Goal: Task Accomplishment & Management: Complete application form

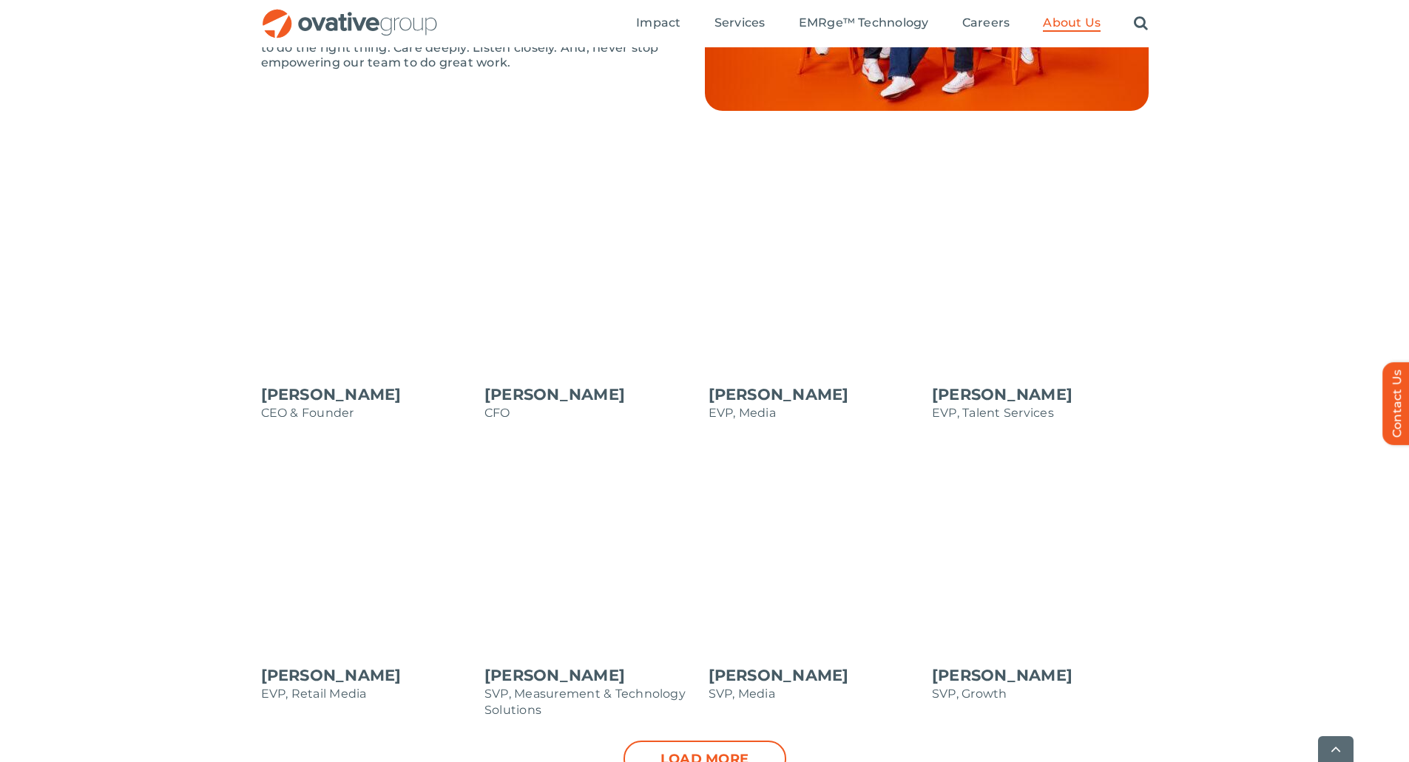
scroll to position [1331, 0]
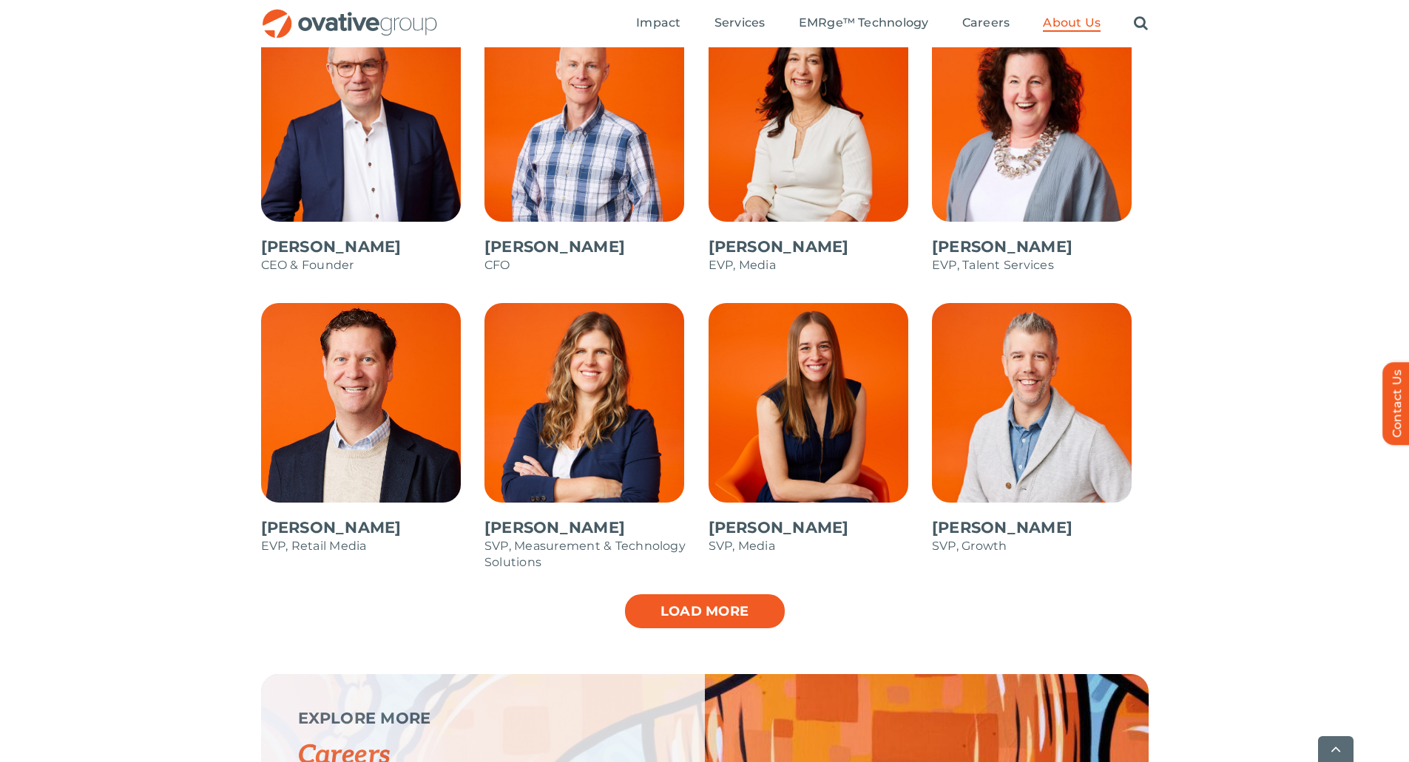
click at [666, 614] on link "Load more" at bounding box center [704, 611] width 163 height 37
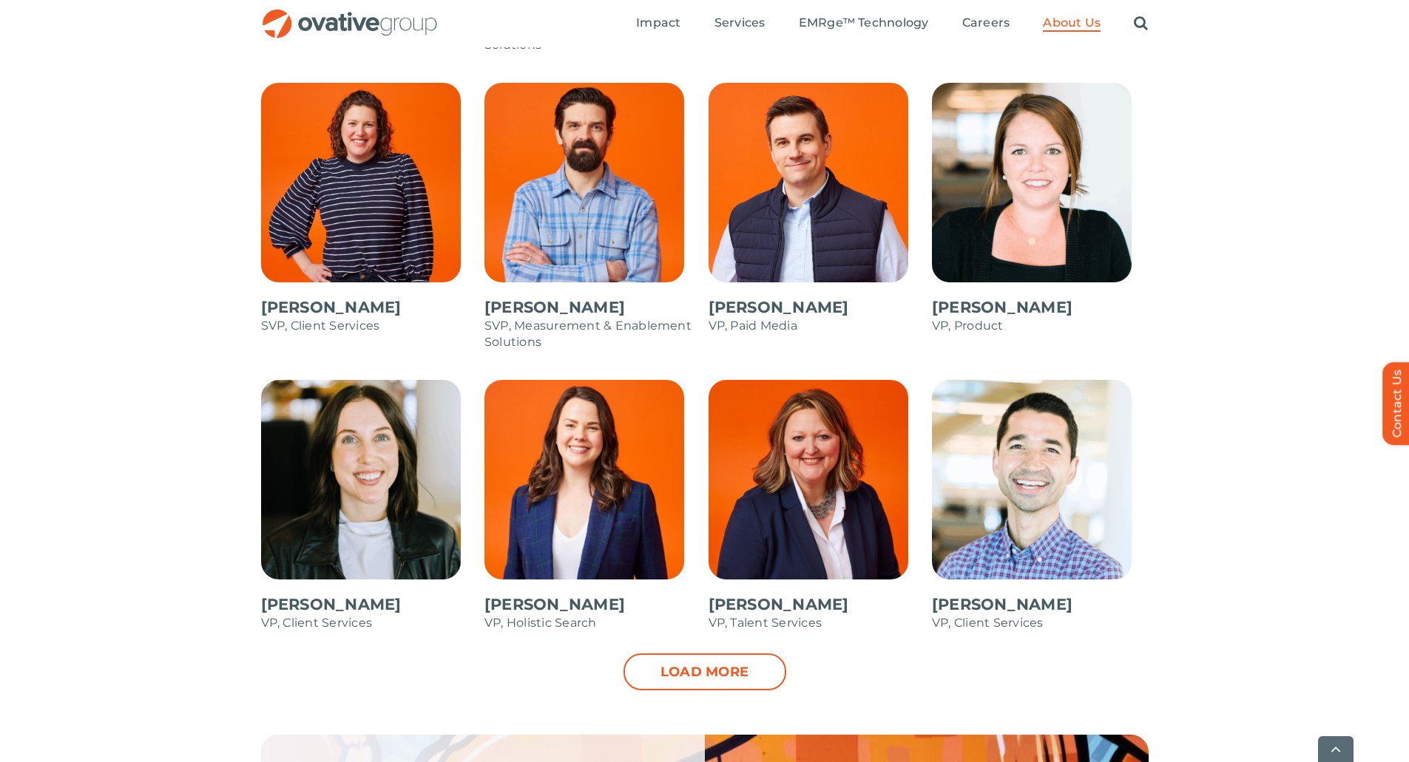
scroll to position [1923, 0]
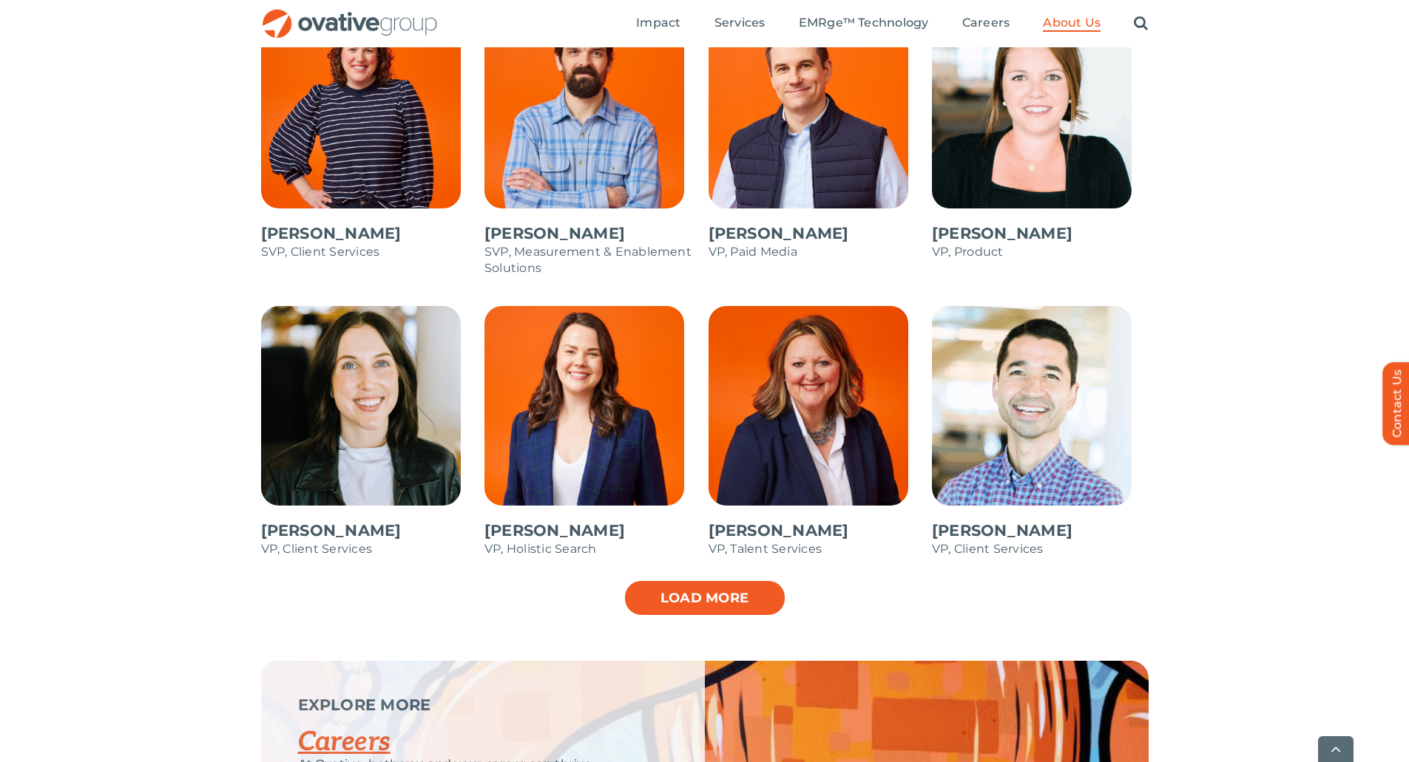
click at [731, 588] on link "Load more" at bounding box center [704, 598] width 163 height 37
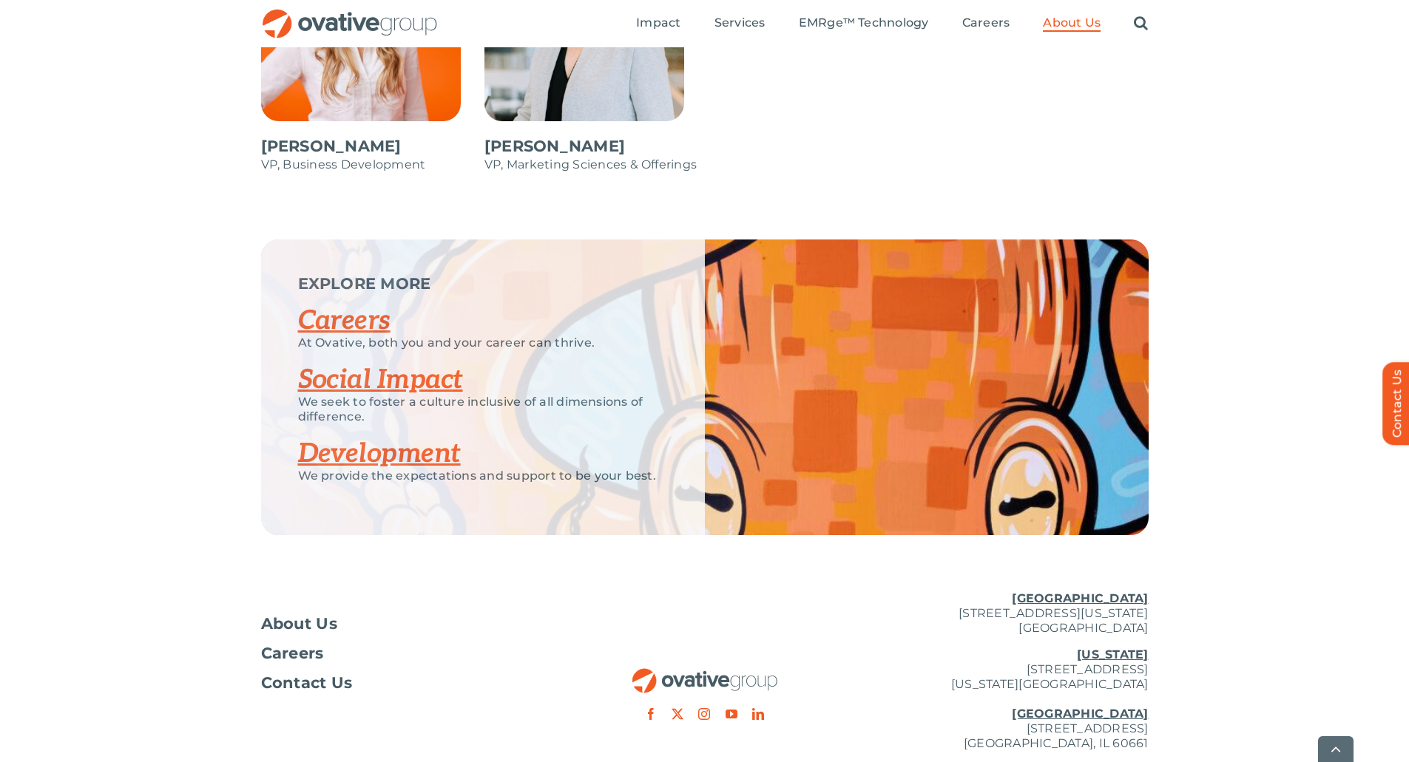
scroll to position [2663, 0]
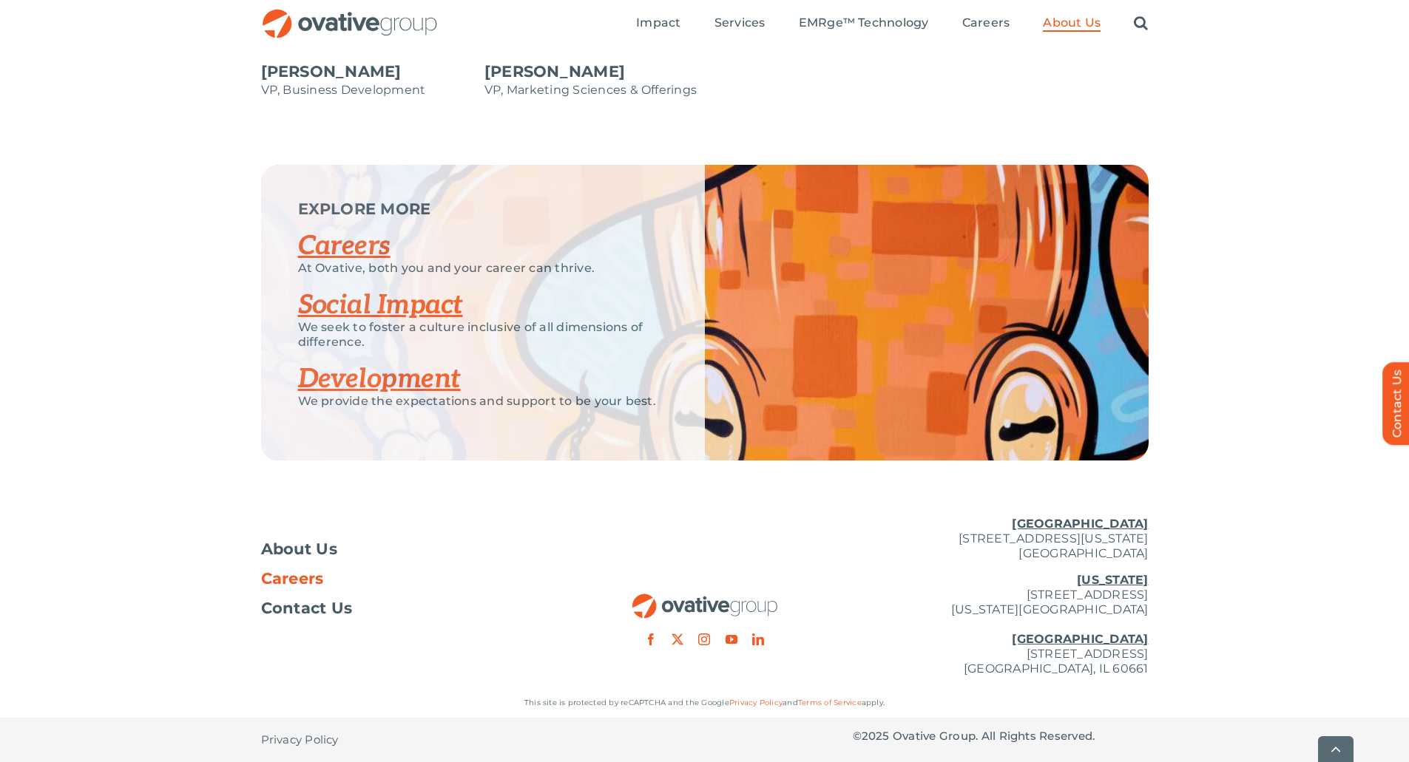
click at [305, 583] on span "Careers" at bounding box center [292, 579] width 63 height 15
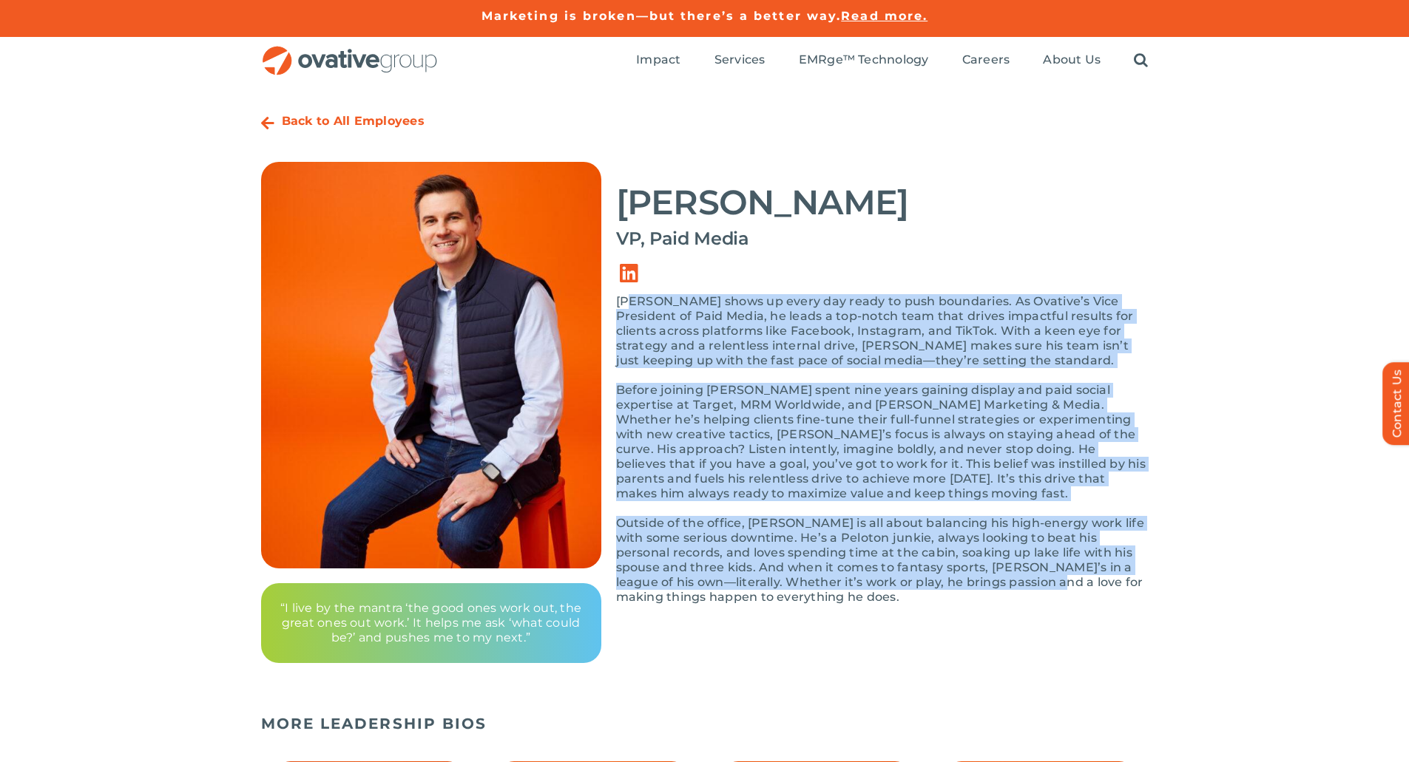
drag, startPoint x: 683, startPoint y: 313, endPoint x: 1008, endPoint y: 585, distance: 424.2
click at [1008, 585] on div "Andy shows up every day ready to push boundaries. As Ovative’s Vice President o…" at bounding box center [882, 456] width 532 height 325
click at [1008, 585] on p "Outside of the office, Andy is all about balancing his high-energy work life wi…" at bounding box center [882, 560] width 532 height 89
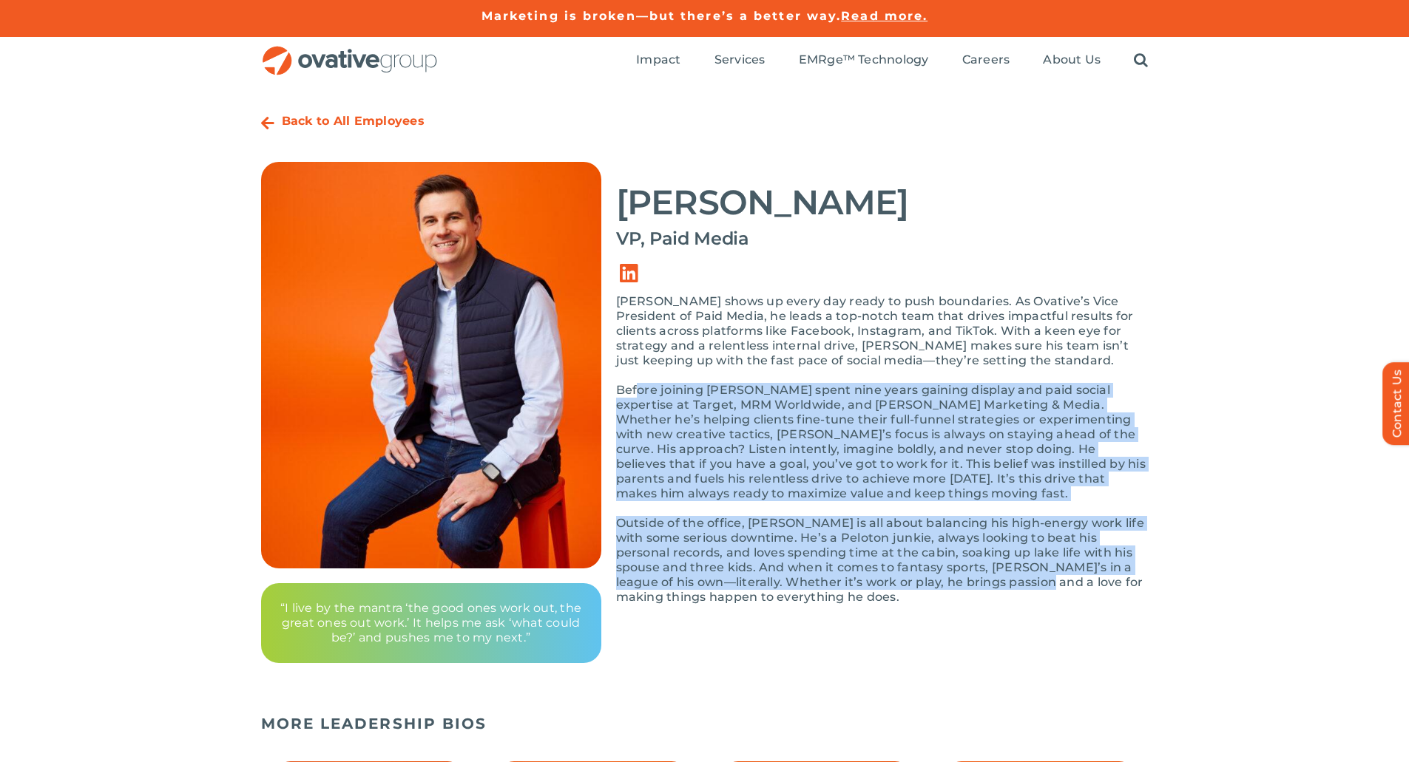
drag, startPoint x: 902, startPoint y: 576, endPoint x: 638, endPoint y: 390, distance: 323.1
click at [638, 390] on div "Andy shows up every day ready to push boundaries. As Ovative’s Vice President o…" at bounding box center [882, 456] width 532 height 325
click at [638, 390] on p "Before joining Ovative, Andy spent nine years gaining display and paid social e…" at bounding box center [882, 442] width 532 height 118
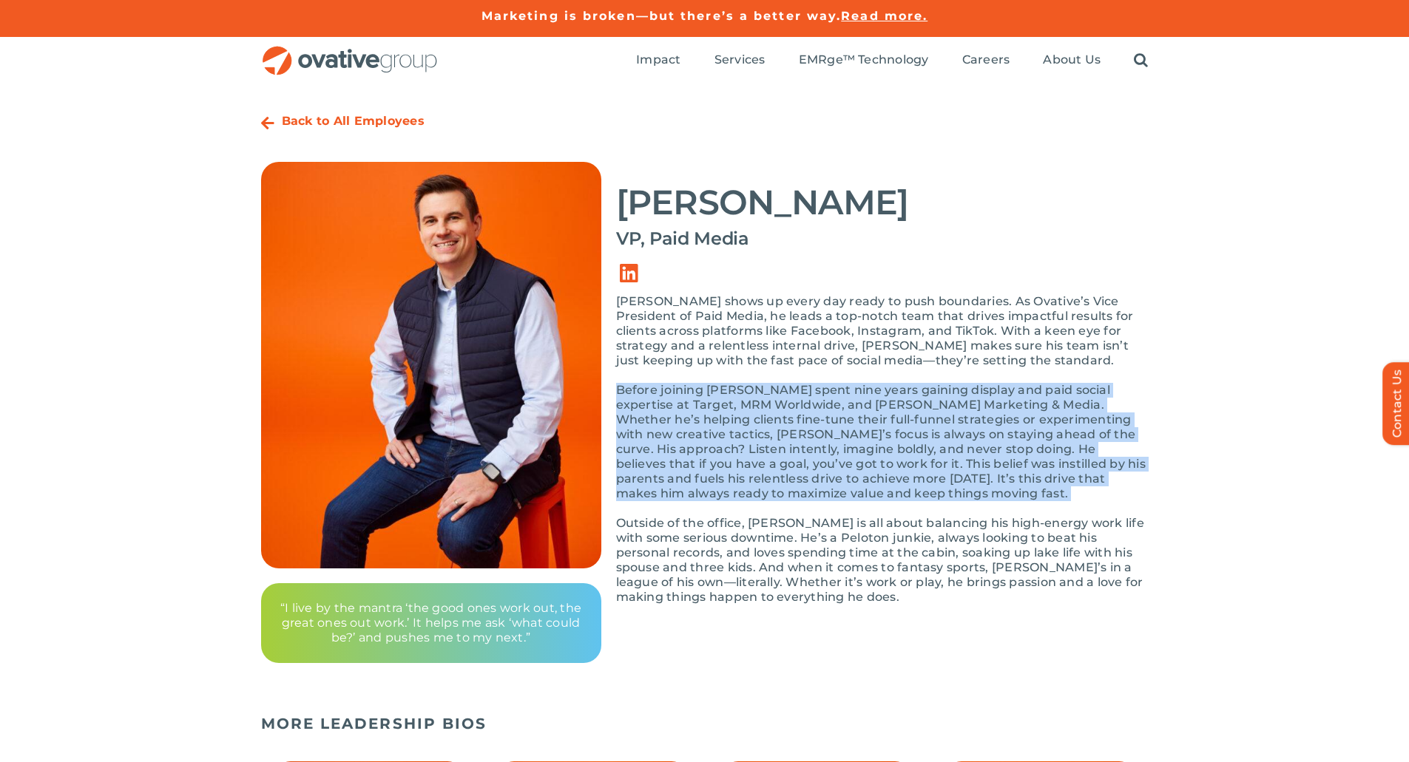
drag, startPoint x: 638, startPoint y: 390, endPoint x: 930, endPoint y: 491, distance: 309.2
click at [930, 491] on p "Before joining Ovative, Andy spent nine years gaining display and paid social e…" at bounding box center [882, 442] width 532 height 118
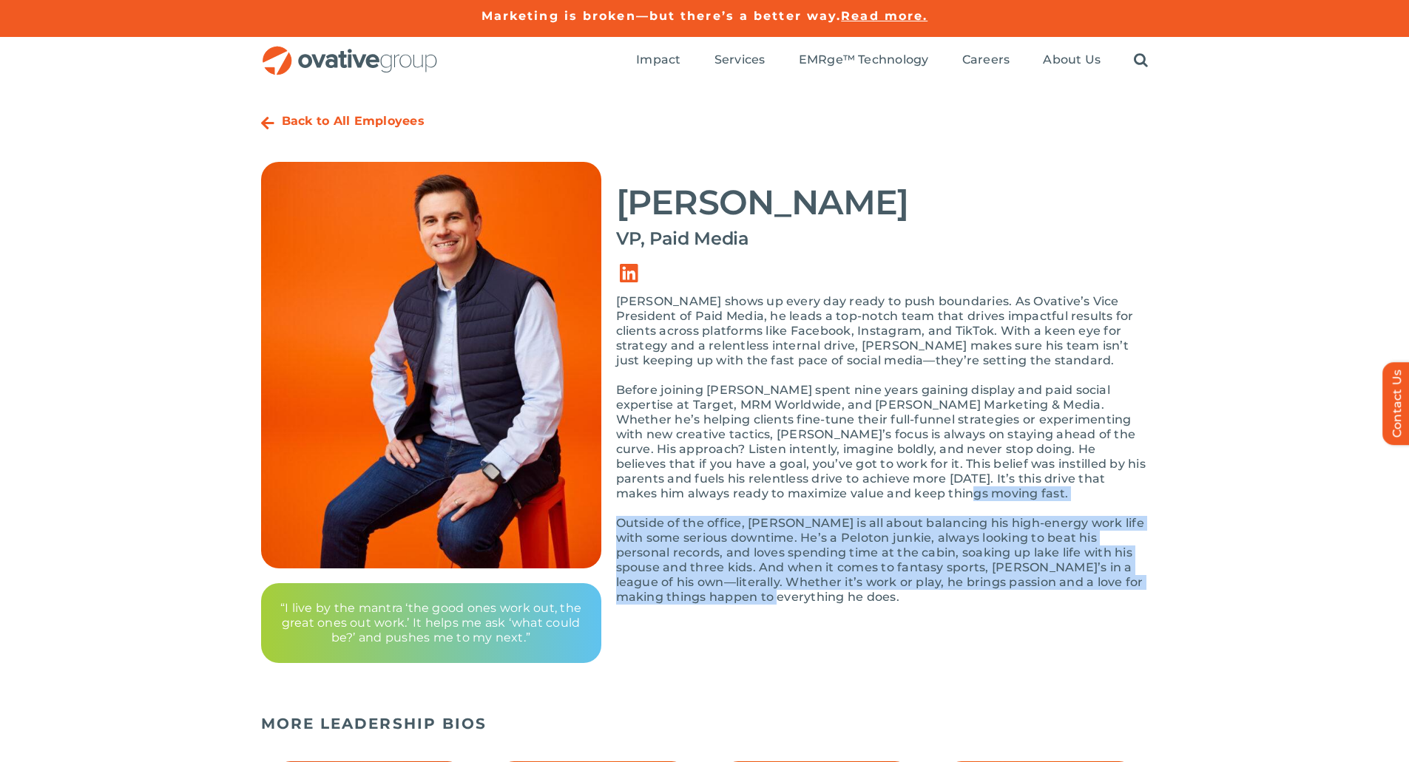
drag, startPoint x: 930, startPoint y: 491, endPoint x: 728, endPoint y: 609, distance: 234.0
click at [728, 609] on div "Andy shows up every day ready to push boundaries. As Ovative’s Vice President o…" at bounding box center [882, 456] width 532 height 325
drag, startPoint x: 730, startPoint y: 609, endPoint x: 740, endPoint y: 608, distance: 10.5
click at [732, 609] on div "Andy shows up every day ready to push boundaries. As Ovative’s Vice President o…" at bounding box center [882, 456] width 532 height 325
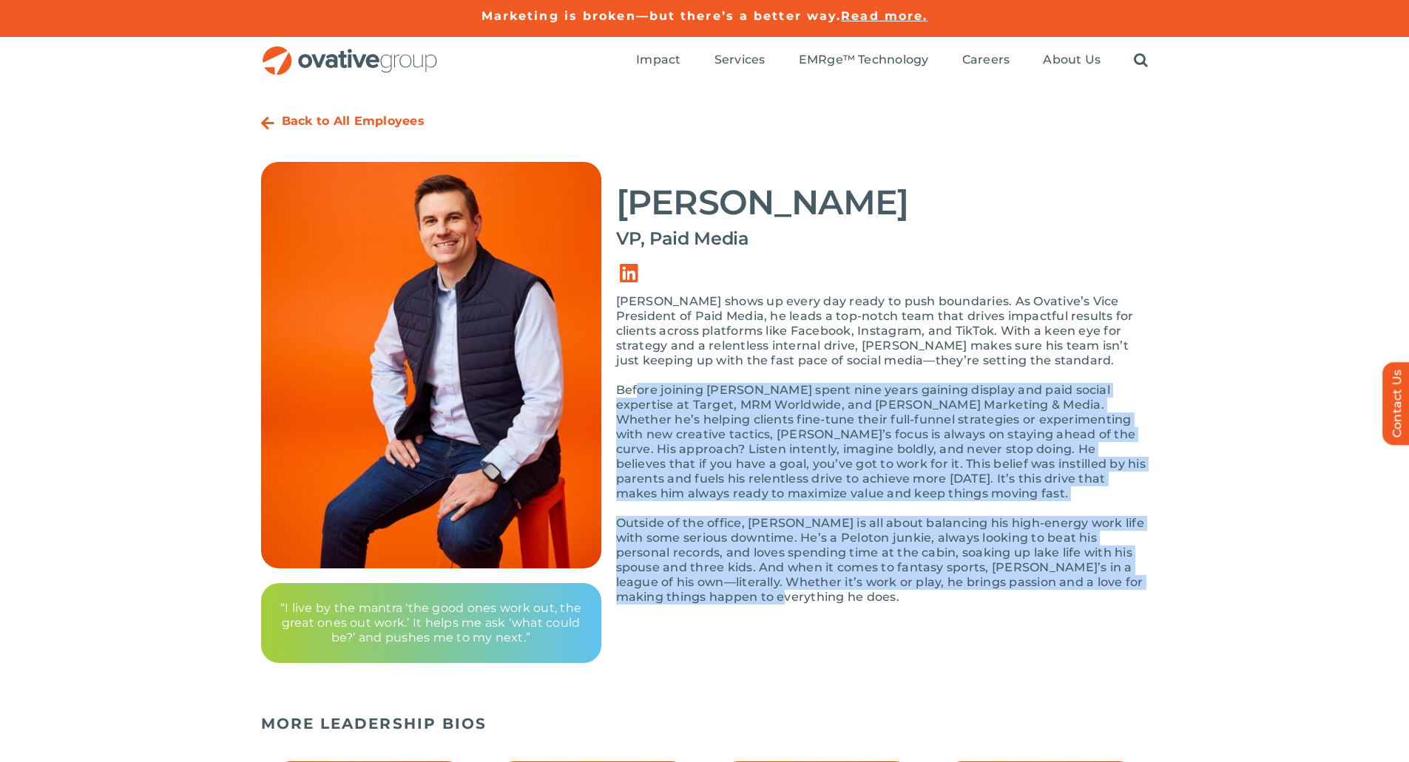
drag, startPoint x: 740, startPoint y: 608, endPoint x: 635, endPoint y: 382, distance: 248.8
click at [635, 382] on div "Andy shows up every day ready to push boundaries. As Ovative’s Vice President o…" at bounding box center [882, 456] width 532 height 325
drag, startPoint x: 635, startPoint y: 382, endPoint x: 744, endPoint y: 594, distance: 237.8
click at [744, 594] on div "Andy shows up every day ready to push boundaries. As Ovative’s Vice President o…" at bounding box center [882, 456] width 532 height 325
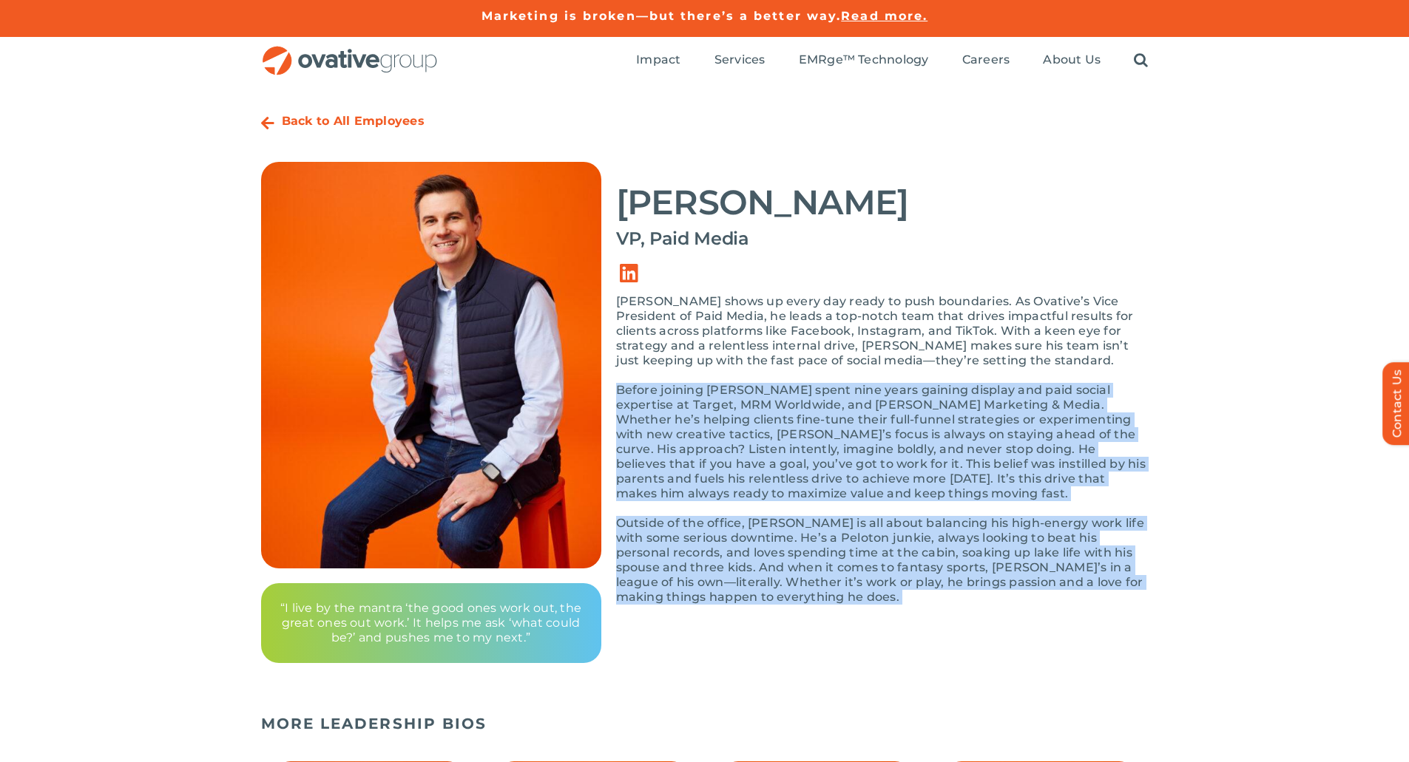
click at [744, 594] on p "Outside of the office, Andy is all about balancing his high-energy work life wi…" at bounding box center [882, 560] width 532 height 89
drag, startPoint x: 744, startPoint y: 594, endPoint x: 631, endPoint y: 378, distance: 243.8
click at [631, 378] on div "Andy shows up every day ready to push boundaries. As Ovative’s Vice President o…" at bounding box center [882, 456] width 532 height 325
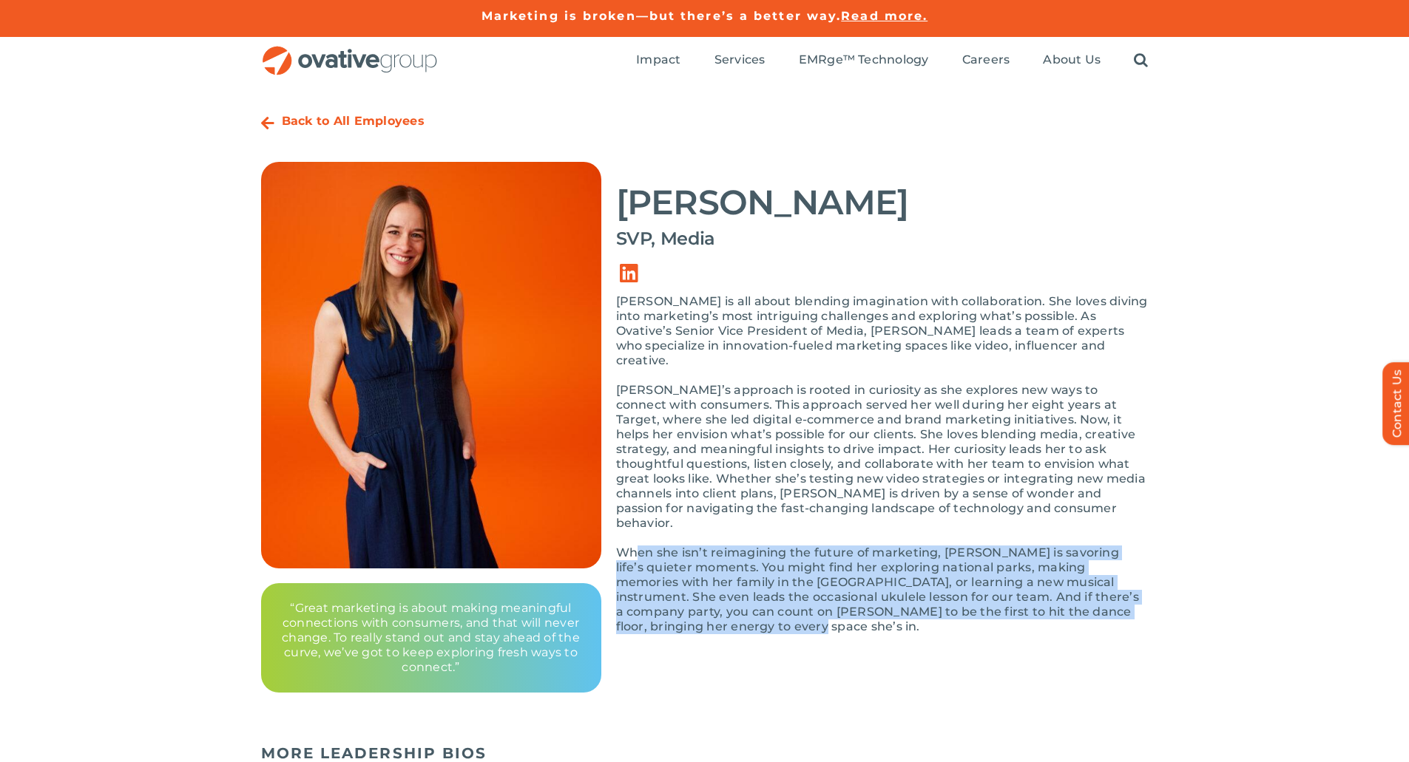
drag, startPoint x: 663, startPoint y: 558, endPoint x: 715, endPoint y: 603, distance: 68.7
click at [715, 603] on p "When she isn’t reimagining the future of marketing, Dianne is savoring life’s q…" at bounding box center [882, 590] width 532 height 89
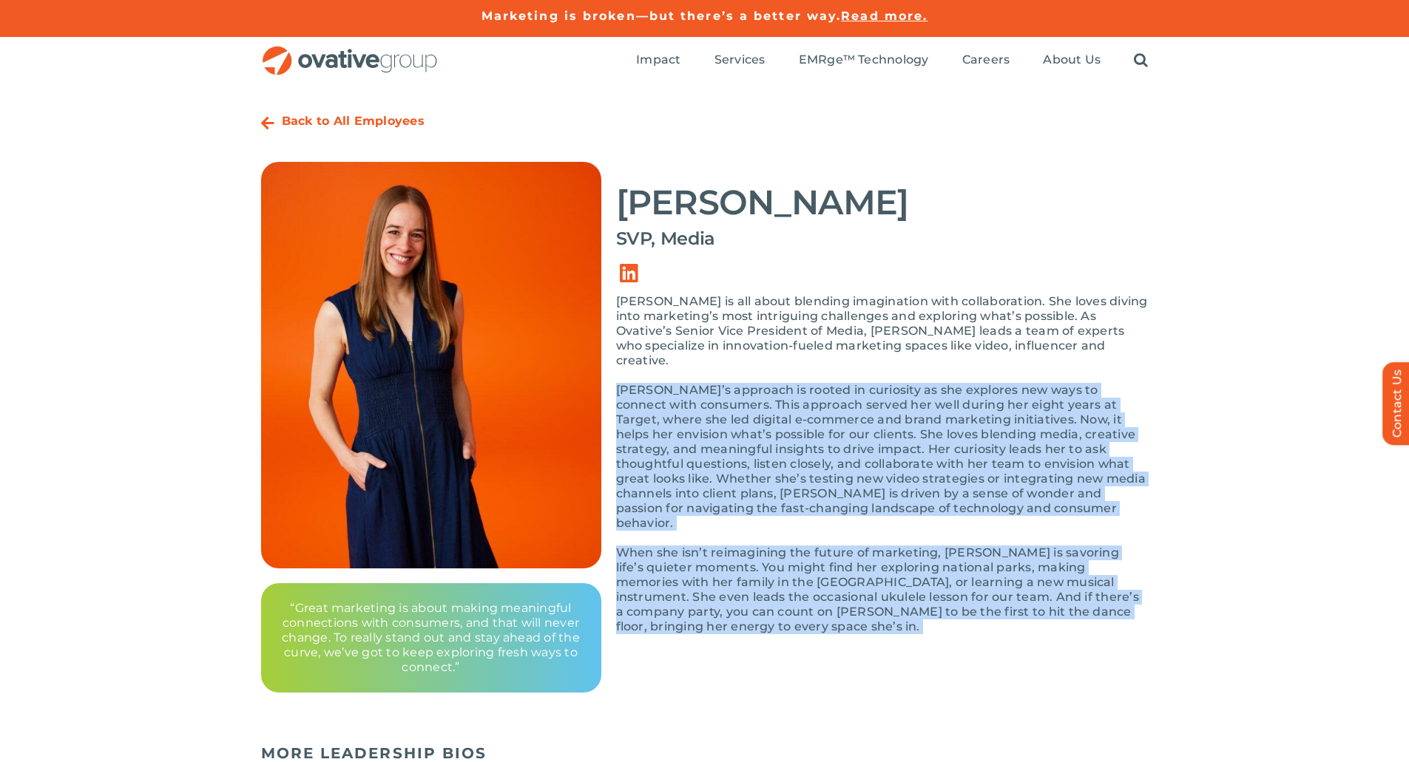
drag, startPoint x: 715, startPoint y: 603, endPoint x: 626, endPoint y: 366, distance: 253.0
click at [626, 366] on div "Dianne is all about blending imagination with collaboration. She loves diving i…" at bounding box center [882, 471] width 532 height 355
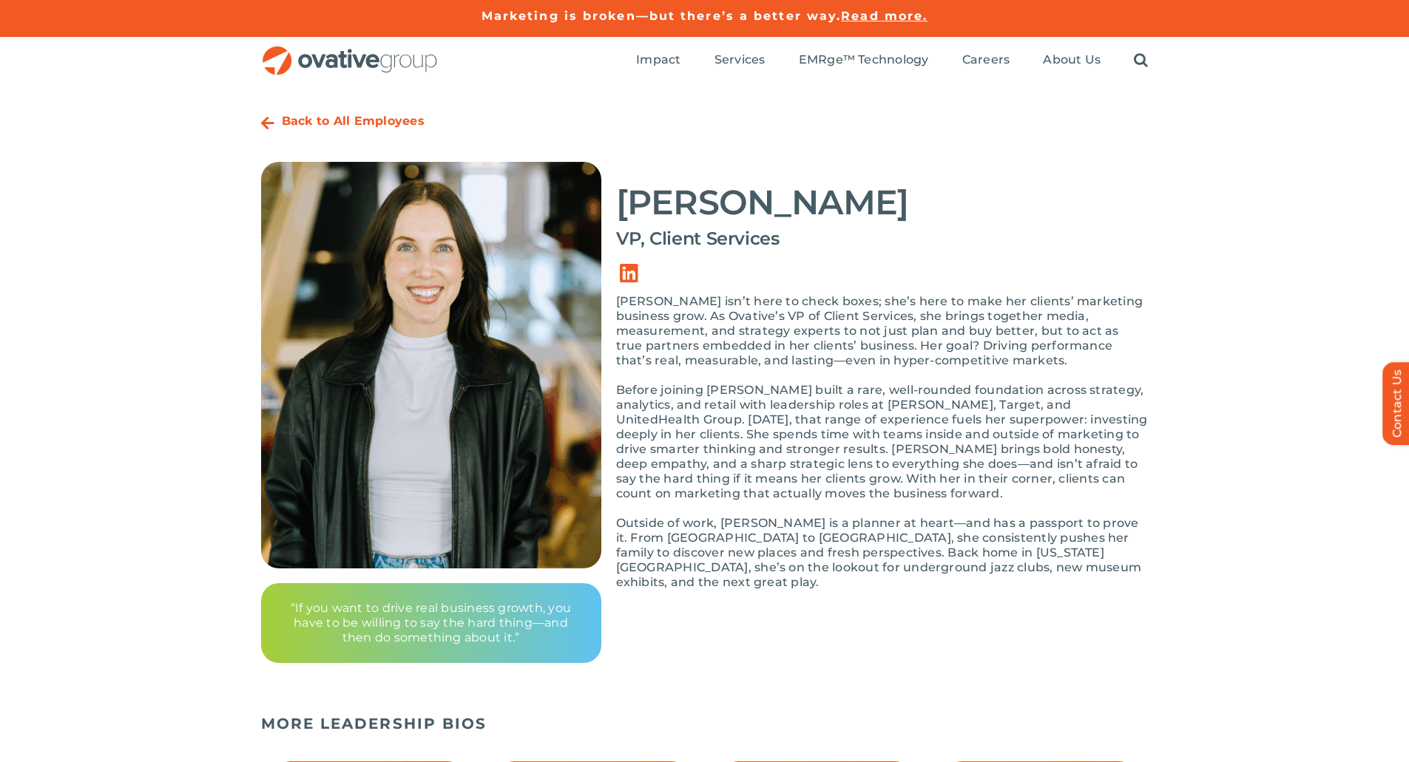
scroll to position [148, 0]
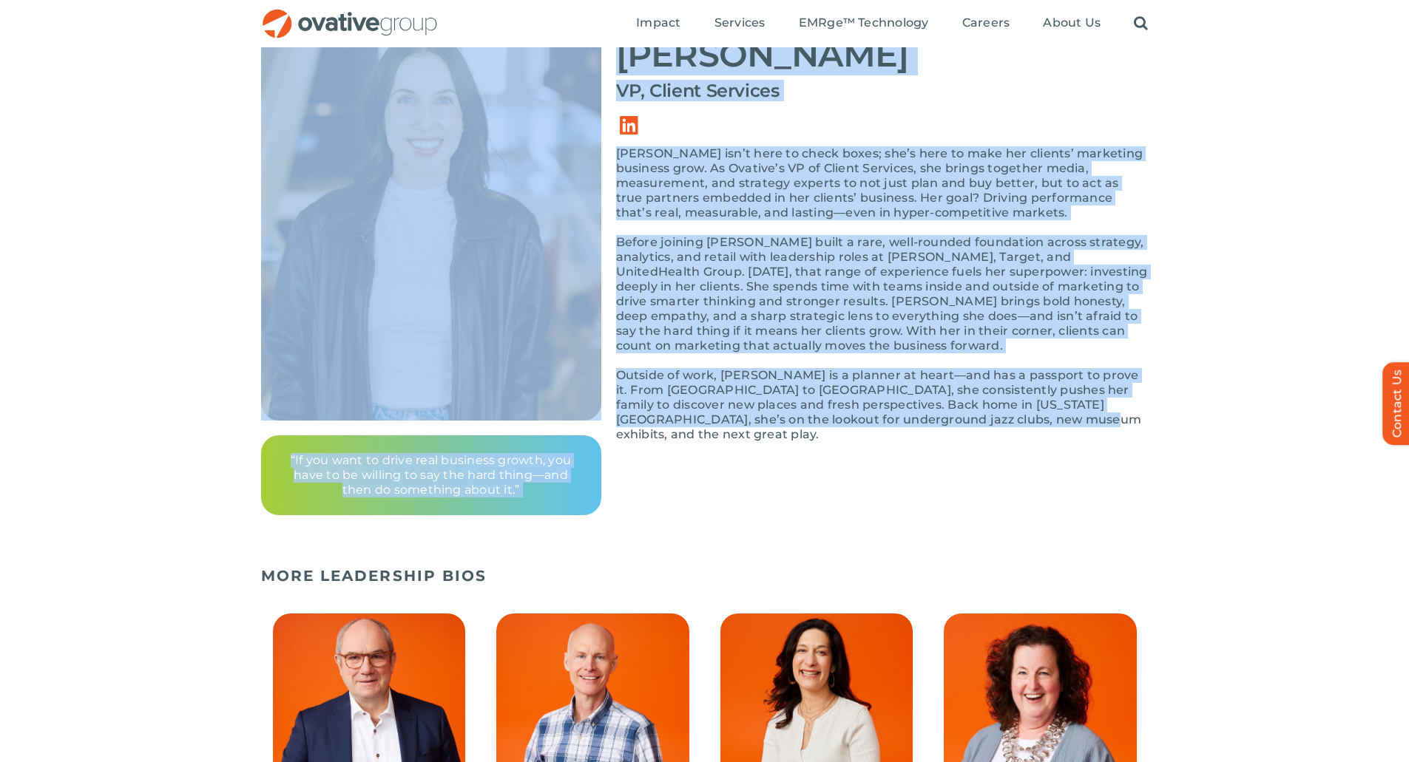
drag, startPoint x: 652, startPoint y: 382, endPoint x: 978, endPoint y: 421, distance: 328.4
click at [978, 421] on div "Back to All Employees Charlotte Ryan VP, Client Services “If you want to drive …" at bounding box center [704, 237] width 887 height 557
click at [978, 421] on p "Outside of work, Charlotte is a planner at heart—and has a passport to prove it…" at bounding box center [882, 405] width 532 height 74
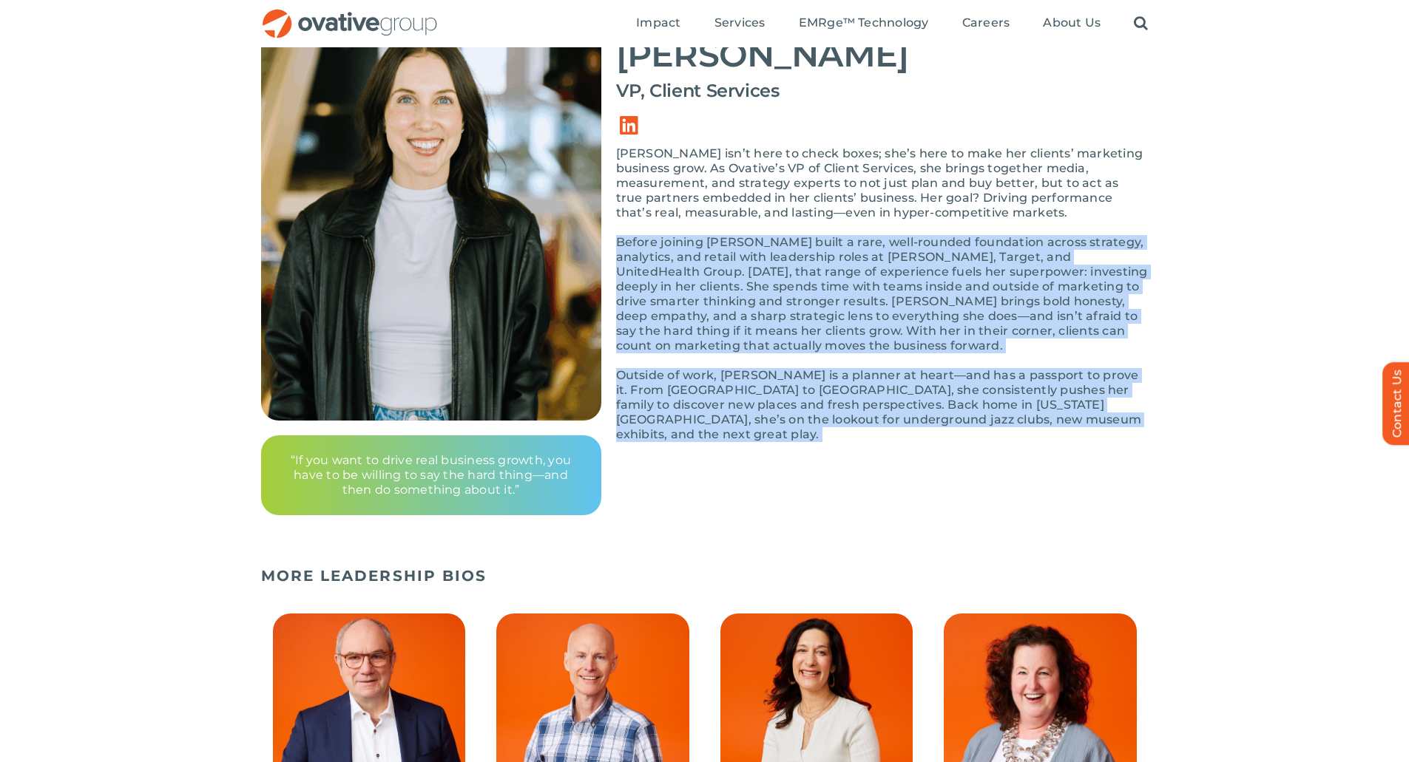
drag, startPoint x: 978, startPoint y: 421, endPoint x: 650, endPoint y: 235, distance: 376.5
click at [650, 235] on div "Charlotte isn’t here to check boxes; she’s here to make her clients’ marketing …" at bounding box center [882, 301] width 532 height 311
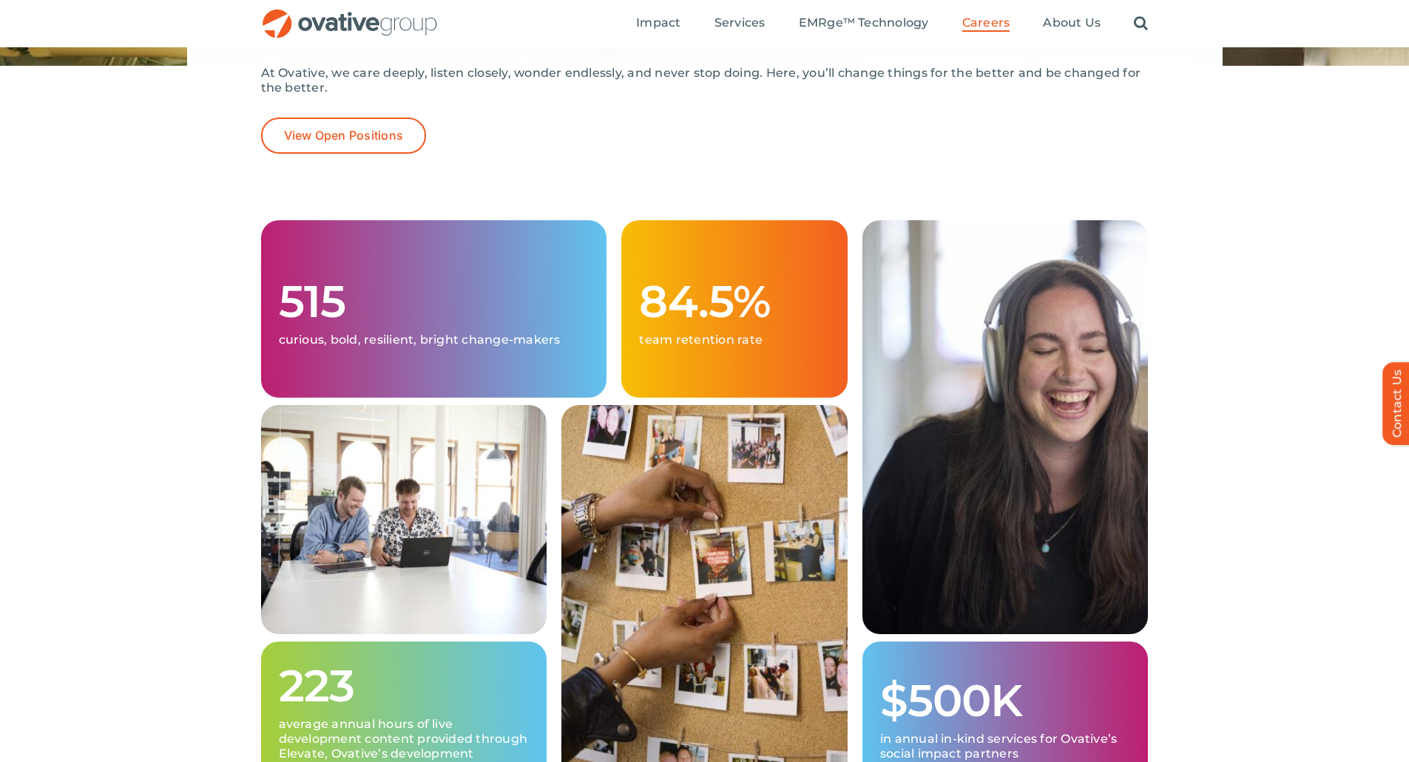
scroll to position [222, 0]
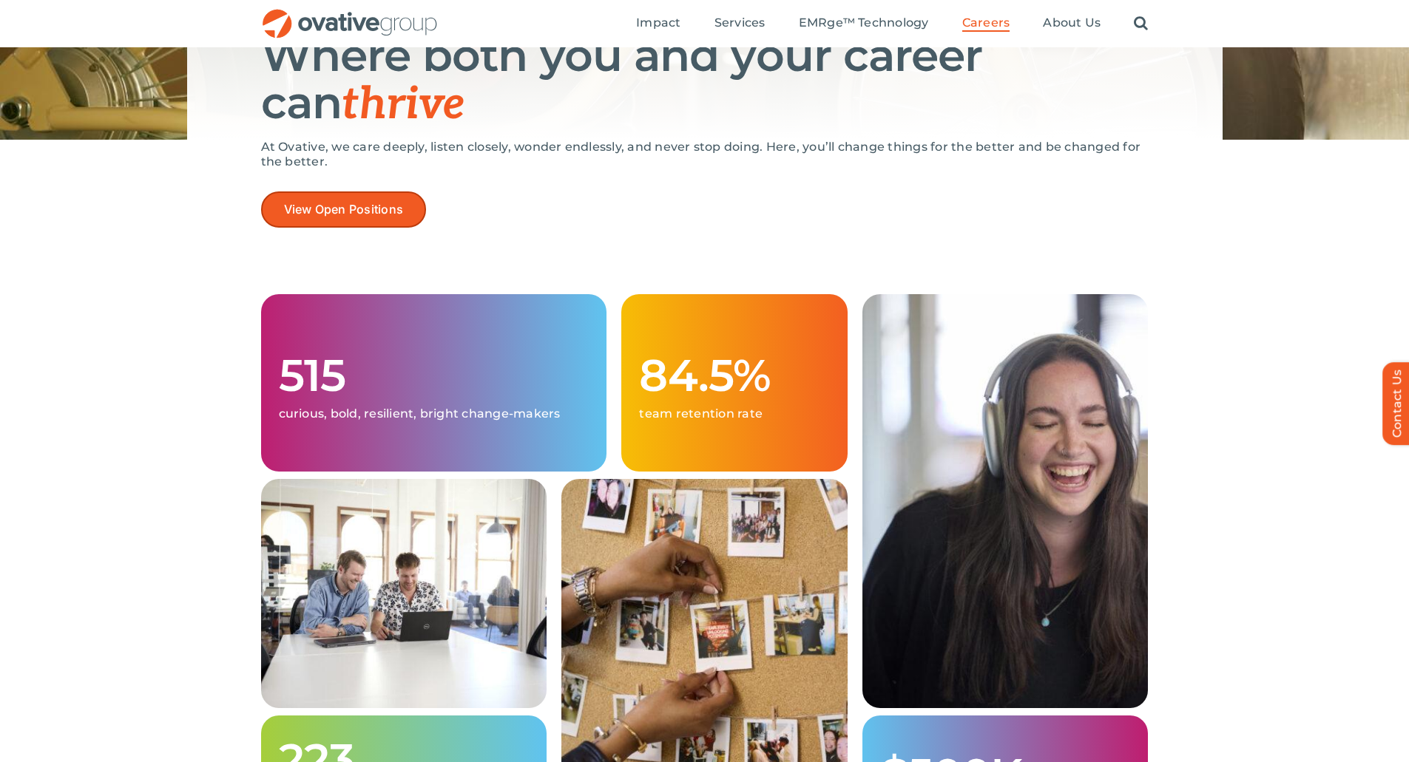
click at [360, 214] on span "View Open Positions" at bounding box center [344, 210] width 120 height 14
